Goal: Complete application form

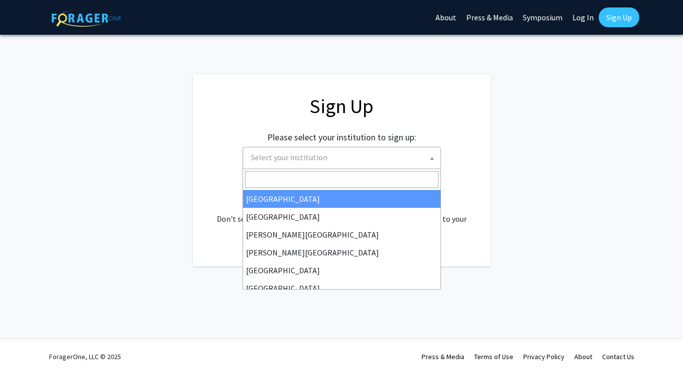
click at [290, 165] on span "Select your institution" at bounding box center [343, 157] width 193 height 20
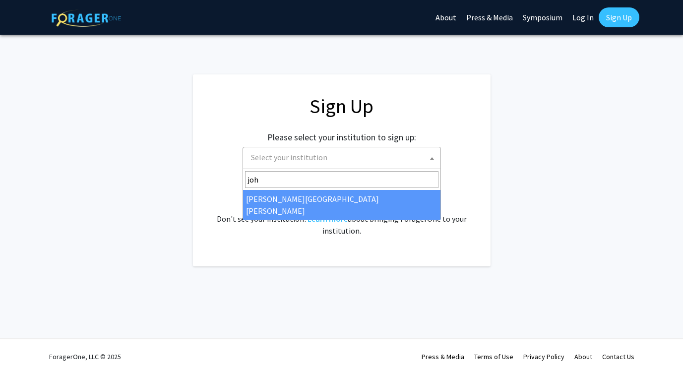
type input "joh"
select select "1"
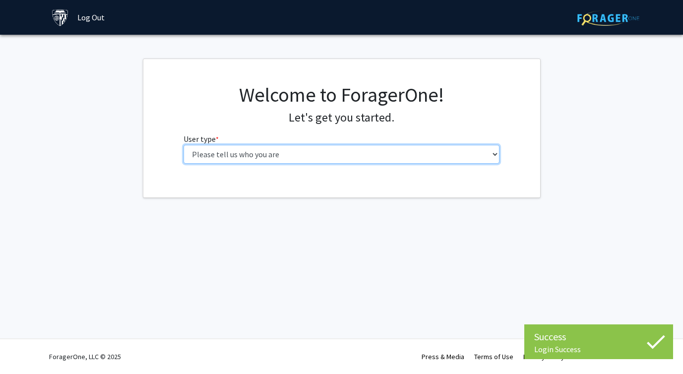
click at [385, 154] on select "Please tell us who you are Undergraduate Student Master's Student Doctoral Cand…" at bounding box center [342, 154] width 316 height 19
select select "2: masters"
click at [184, 145] on select "Please tell us who you are Undergraduate Student Master's Student Doctoral Cand…" at bounding box center [342, 154] width 316 height 19
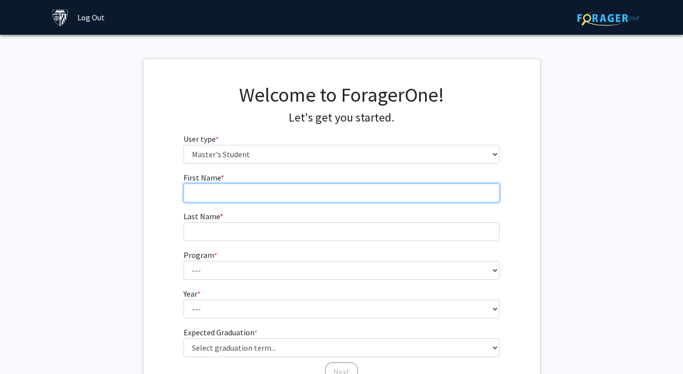
click at [374, 186] on input "First Name * required" at bounding box center [342, 193] width 316 height 19
type input "Sam"
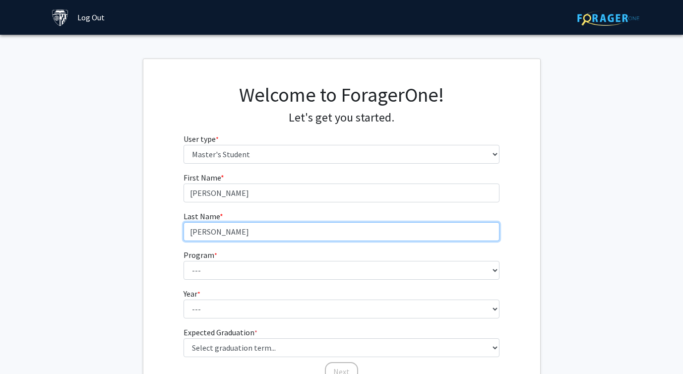
type input "Weinberg"
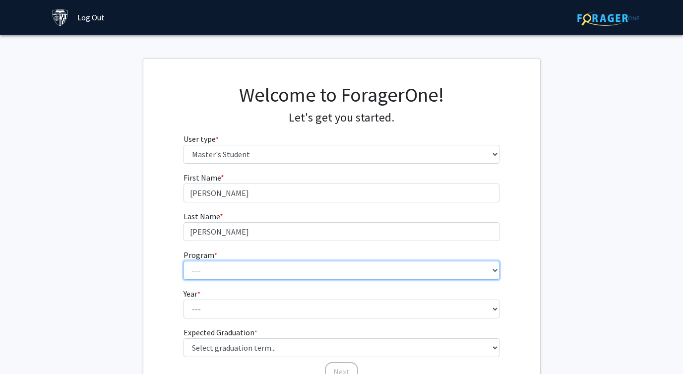
click at [344, 263] on select "--- Anatomy Education Applied and Computational Mathematics Applied Biomedical …" at bounding box center [342, 270] width 316 height 19
select select "115: 115"
click at [184, 261] on select "--- Anatomy Education Applied and Computational Mathematics Applied Biomedical …" at bounding box center [342, 270] width 316 height 19
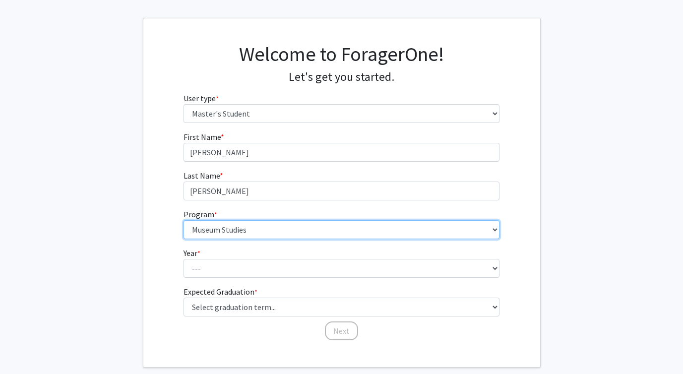
scroll to position [46, 0]
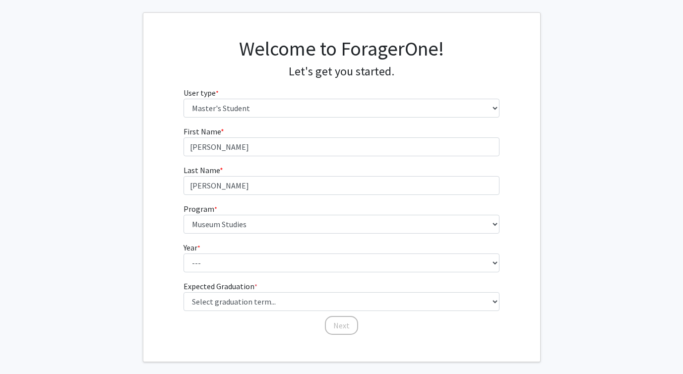
click at [241, 249] on fg-select "Year * required --- First Year Second Year" at bounding box center [342, 257] width 316 height 31
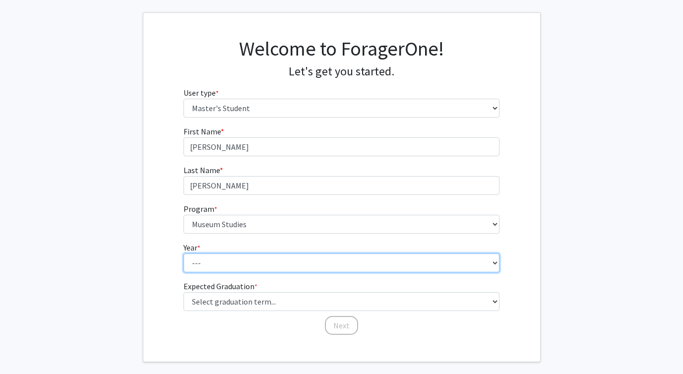
click at [240, 262] on select "--- First Year Second Year" at bounding box center [342, 262] width 316 height 19
select select "1: first_year"
click at [184, 253] on select "--- First Year Second Year" at bounding box center [342, 262] width 316 height 19
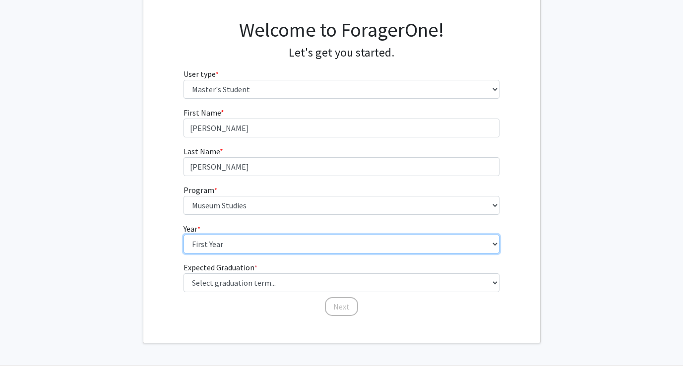
scroll to position [67, 0]
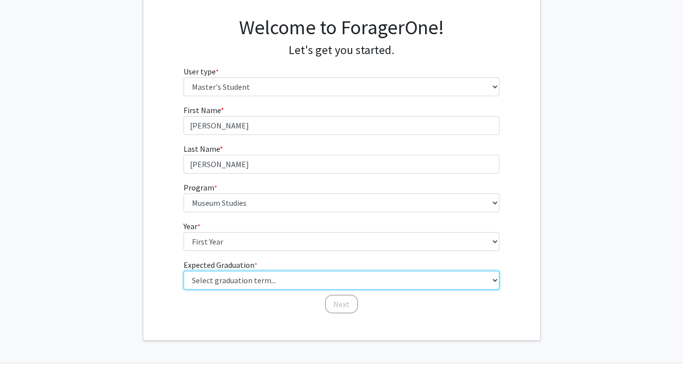
click at [240, 278] on select "Select graduation term... Spring 2025 Summer 2025 Fall 2025 Winter 2025 Spring …" at bounding box center [342, 280] width 316 height 19
click at [184, 271] on select "Select graduation term... Spring 2025 Summer 2025 Fall 2025 Winter 2025 Spring …" at bounding box center [342, 280] width 316 height 19
click at [241, 282] on select "Select graduation term... Spring 2025 Summer 2025 Fall 2025 Winter 2025 Spring …" at bounding box center [342, 280] width 316 height 19
select select "5: spring_2026"
click at [184, 271] on select "Select graduation term... Spring 2025 Summer 2025 Fall 2025 Winter 2025 Spring …" at bounding box center [342, 280] width 316 height 19
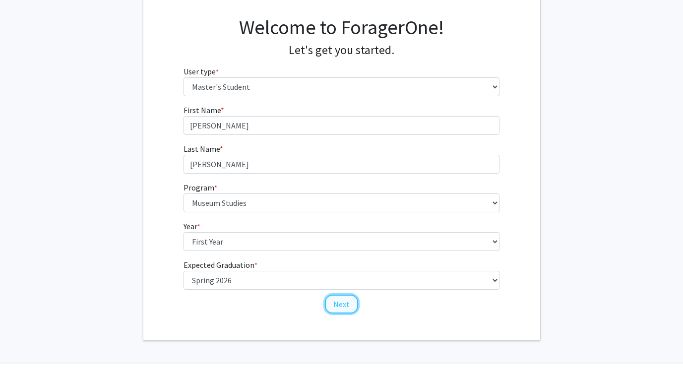
click at [335, 304] on button "Next" at bounding box center [341, 304] width 33 height 19
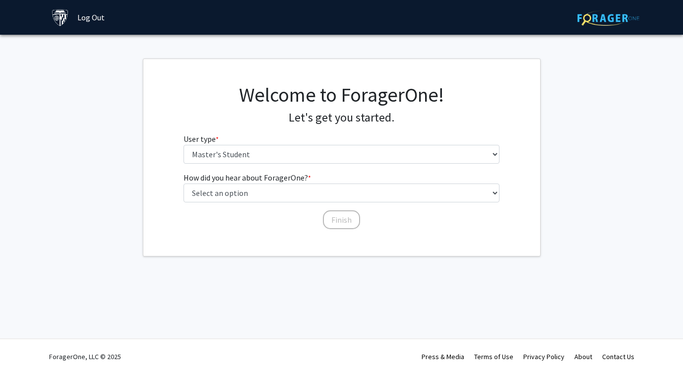
scroll to position [0, 0]
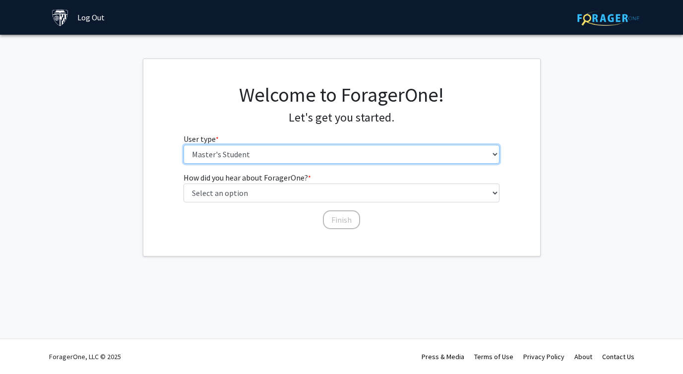
click at [321, 155] on select "Please tell us who you are Undergraduate Student Master's Student Doctoral Cand…" at bounding box center [342, 154] width 316 height 19
click at [184, 145] on select "Please tell us who you are Undergraduate Student Master's Student Doctoral Cand…" at bounding box center [342, 154] width 316 height 19
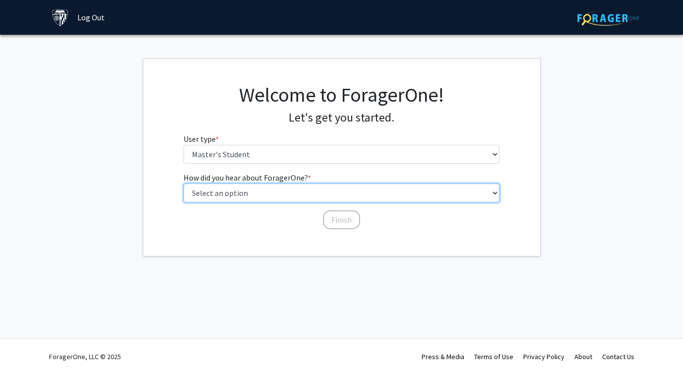
click at [309, 189] on select "Select an option Peer/student recommendation Faculty/staff recommendation Unive…" at bounding box center [342, 193] width 316 height 19
select select "3: university_website"
click at [184, 184] on select "Select an option Peer/student recommendation Faculty/staff recommendation Unive…" at bounding box center [342, 193] width 316 height 19
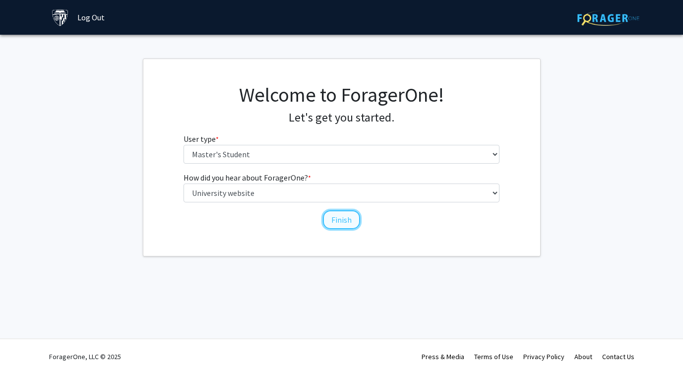
click at [331, 219] on button "Finish" at bounding box center [341, 219] width 37 height 19
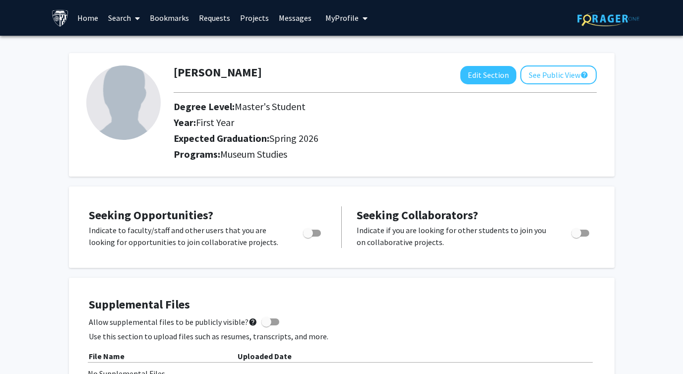
click at [113, 21] on link "Search" at bounding box center [124, 17] width 42 height 35
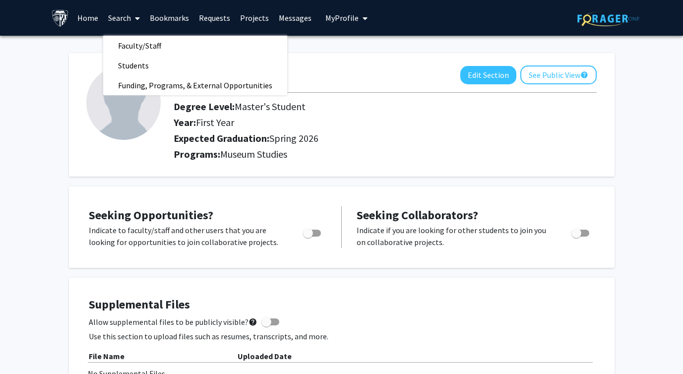
click at [94, 19] on link "Home" at bounding box center [87, 17] width 31 height 35
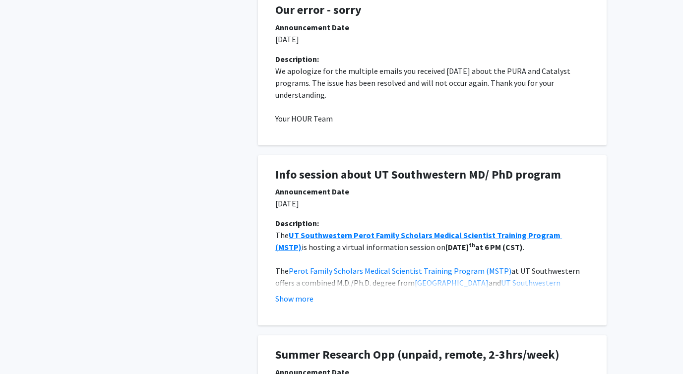
scroll to position [451, 0]
